Goal: Navigation & Orientation: Understand site structure

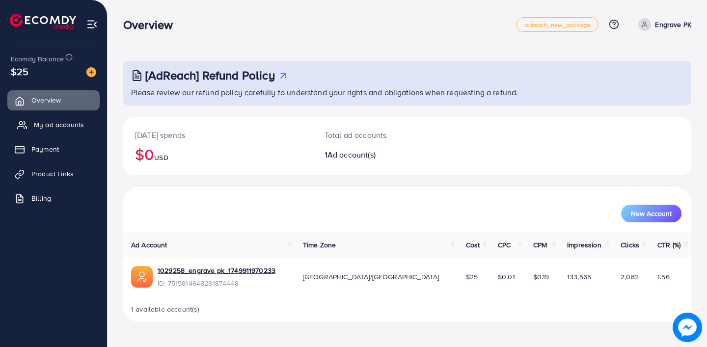
click at [51, 119] on link "My ad accounts" at bounding box center [53, 125] width 92 height 20
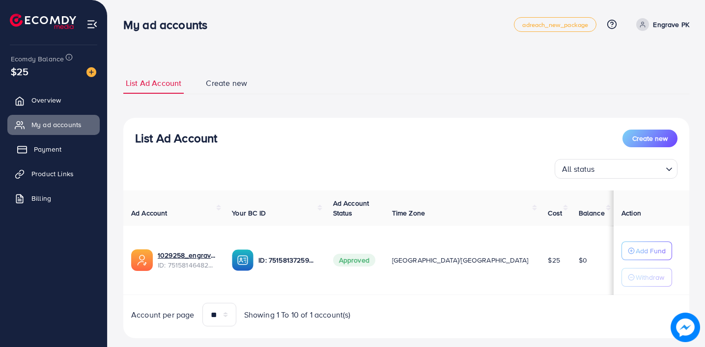
click at [60, 148] on span "Payment" at bounding box center [47, 149] width 27 height 10
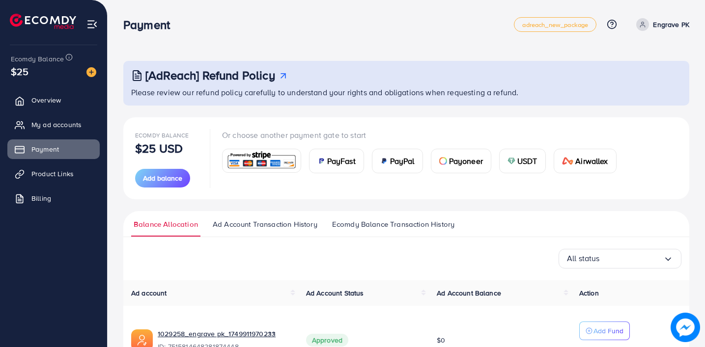
scroll to position [69, 0]
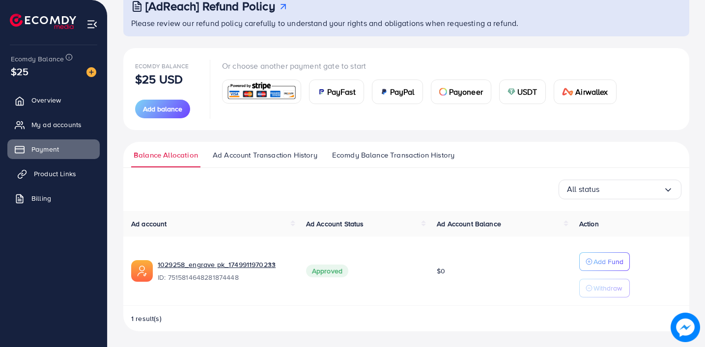
click at [69, 167] on link "Product Links" at bounding box center [53, 174] width 92 height 20
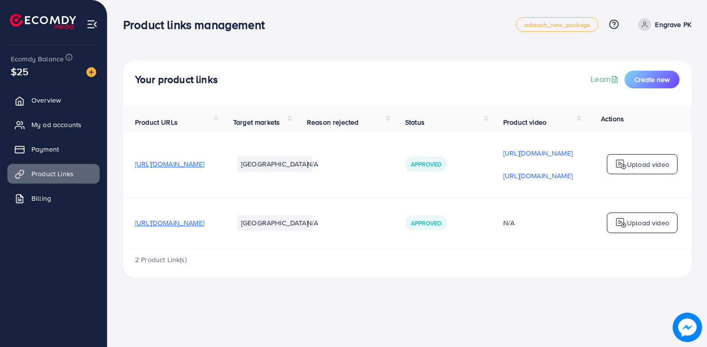
click at [49, 89] on ul "Overview My ad accounts Payment Product Links Billing" at bounding box center [53, 152] width 107 height 132
click at [57, 100] on span "Overview" at bounding box center [48, 100] width 29 height 10
